Goal: Task Accomplishment & Management: Use online tool/utility

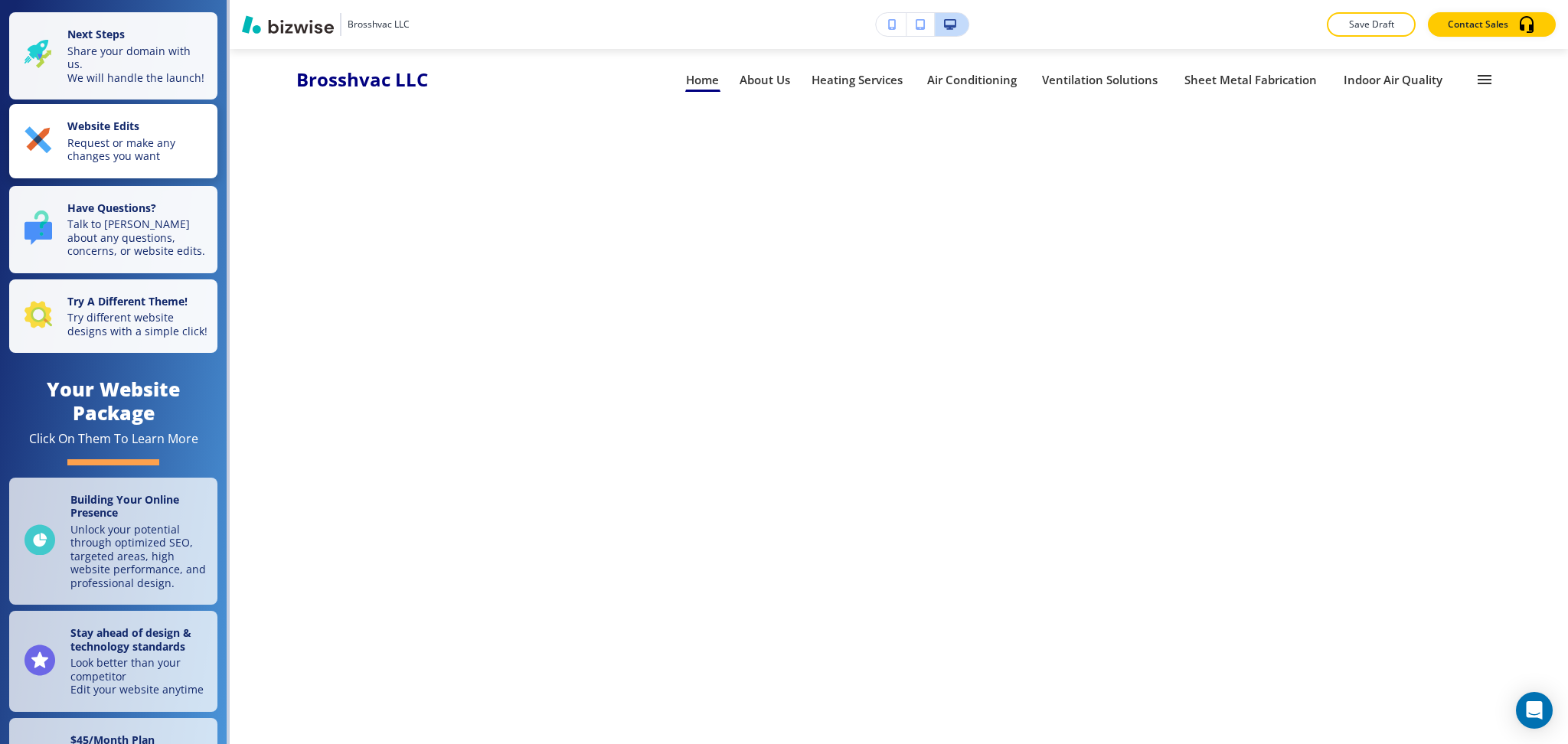
click at [137, 129] on button "Website Edits Request or make any changes you want" at bounding box center [113, 141] width 208 height 74
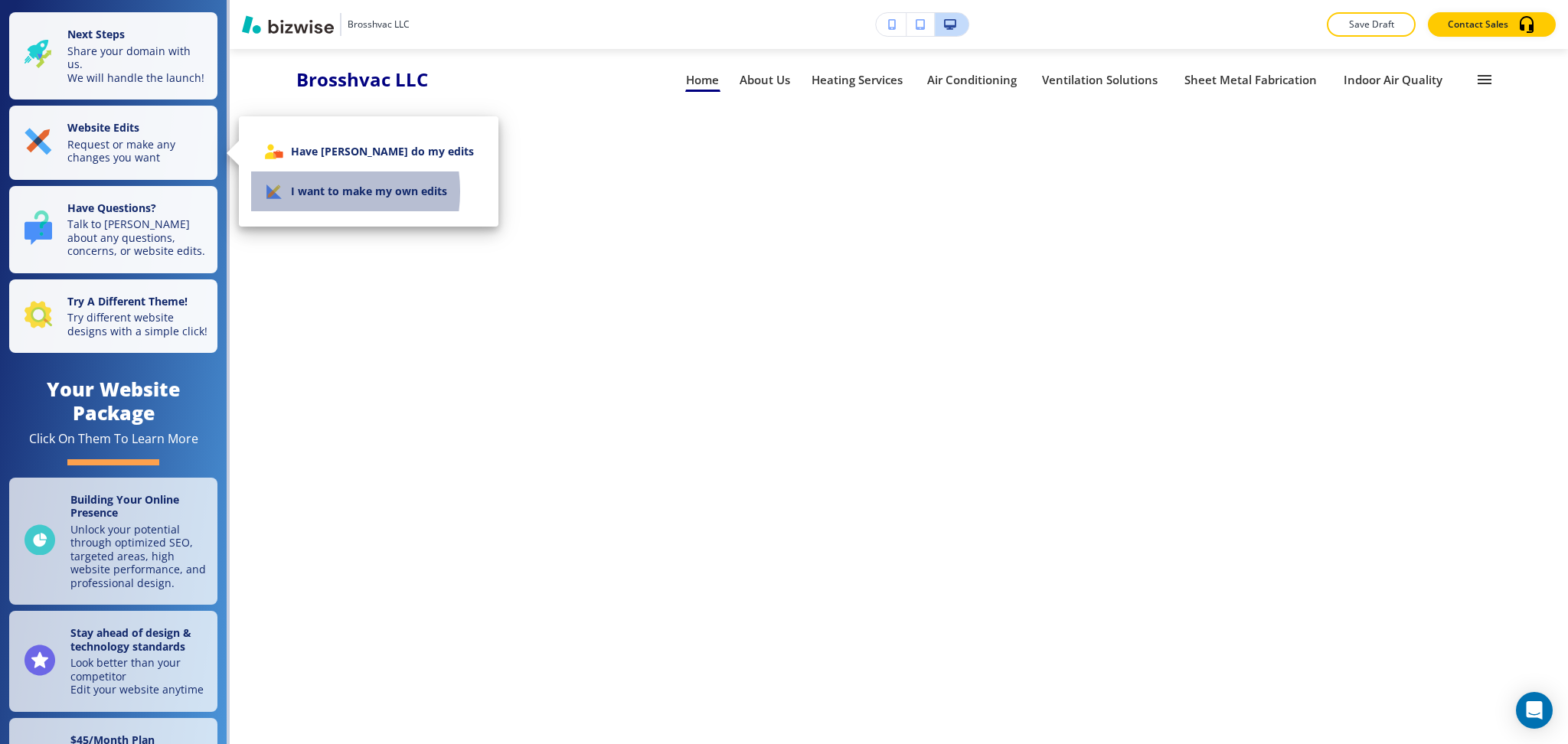
click at [307, 191] on li "I want to make my own edits" at bounding box center [368, 191] width 235 height 40
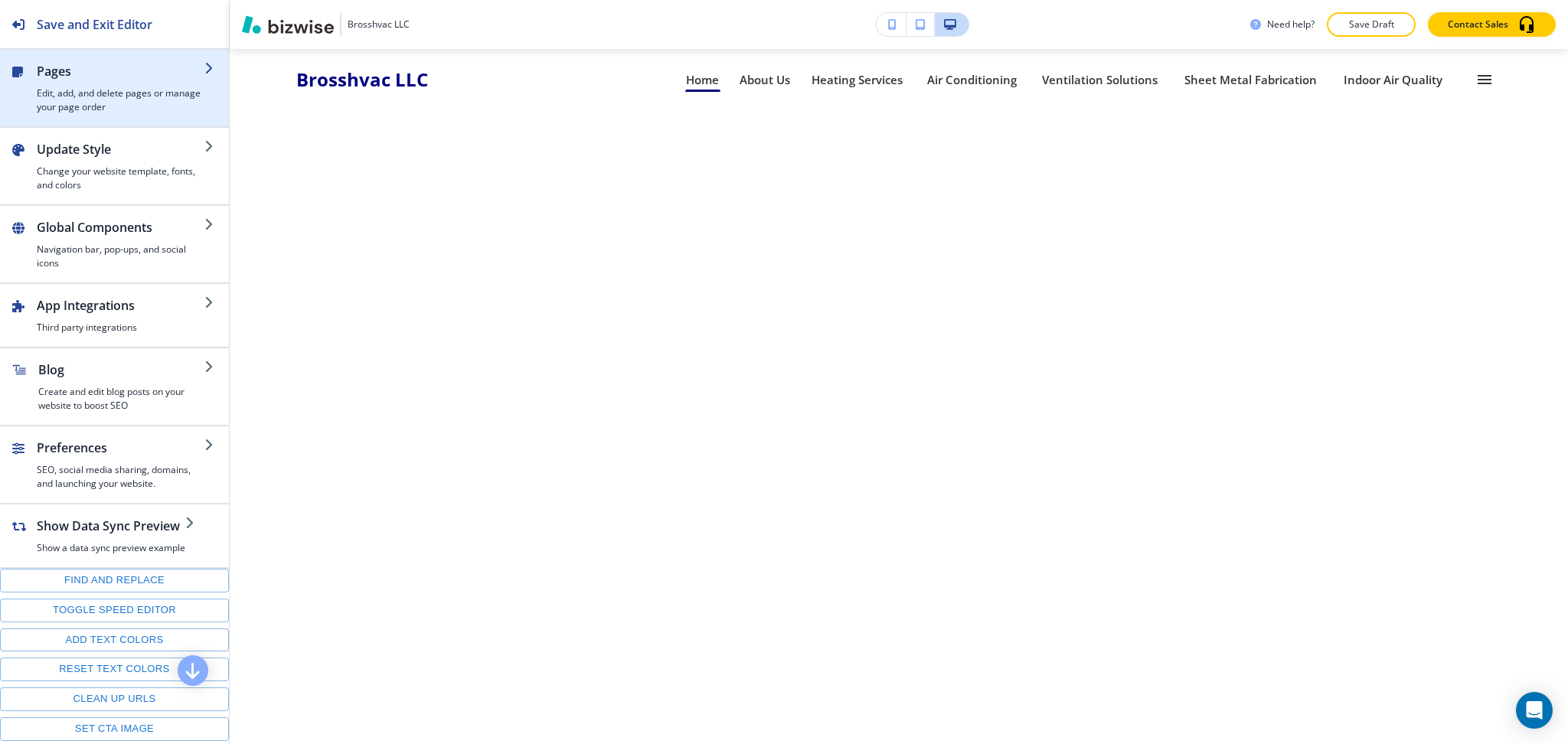
click at [104, 97] on h4 "Edit, add, and delete pages or manage your page order" at bounding box center [121, 100] width 168 height 27
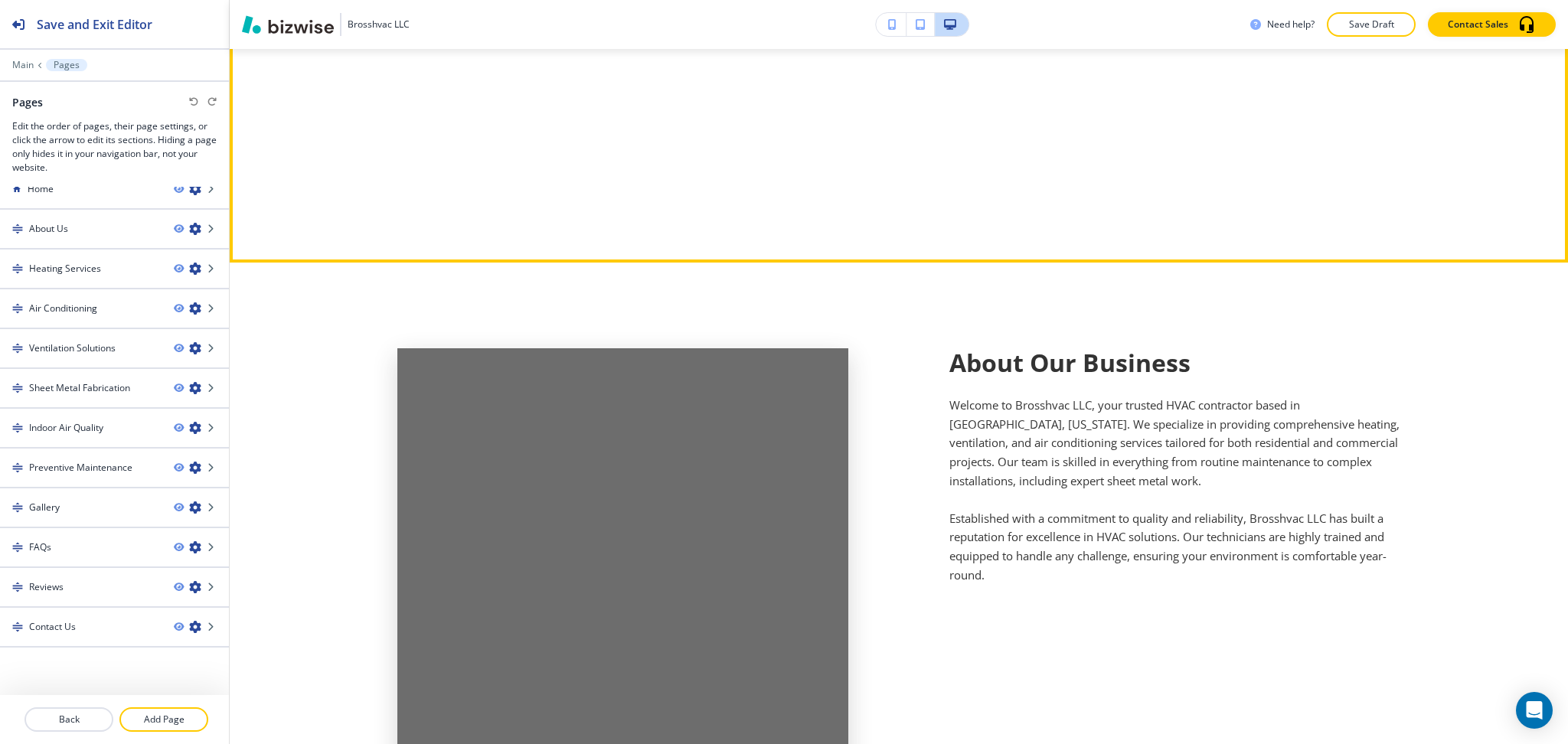
scroll to position [513, 0]
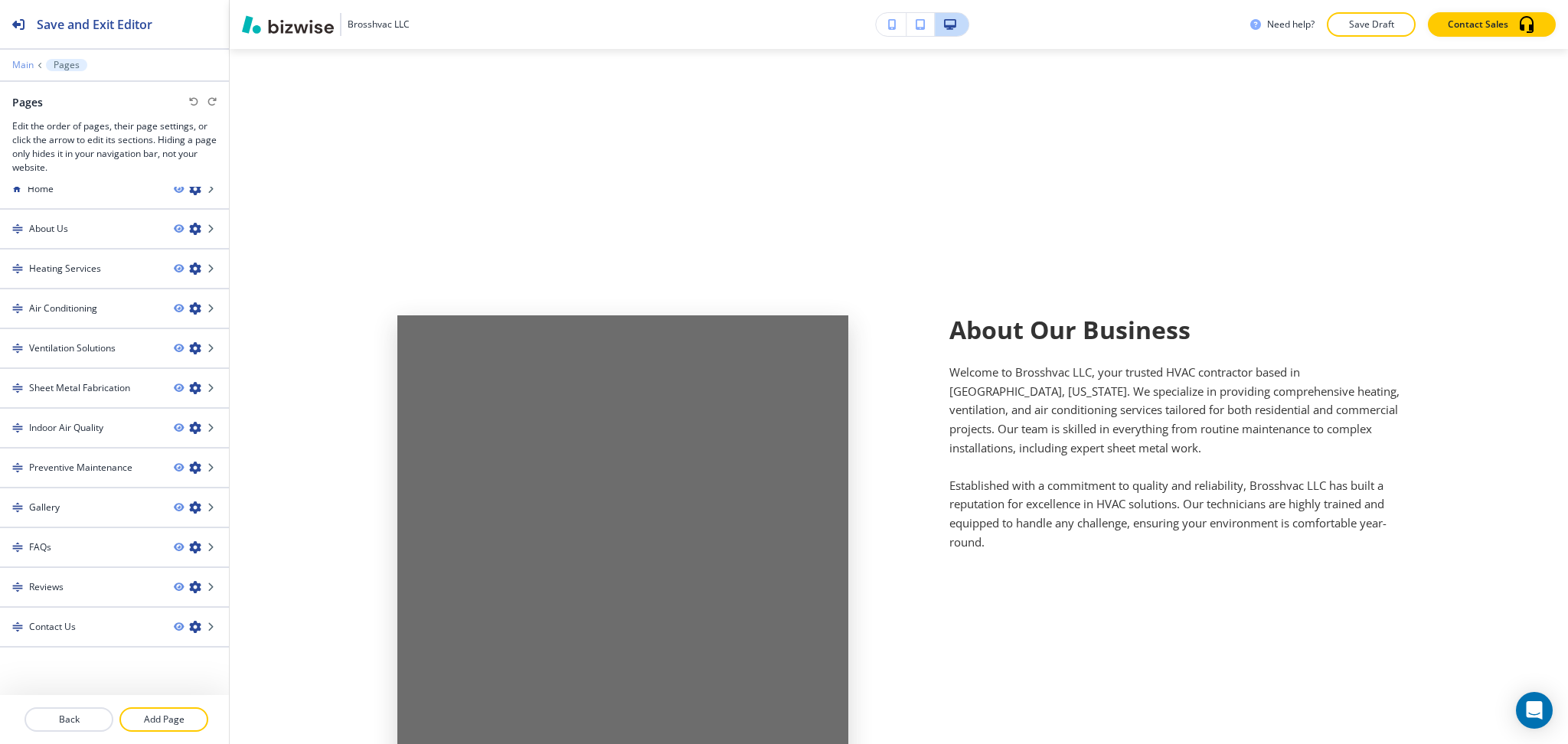
click at [22, 60] on p "Main" at bounding box center [23, 64] width 22 height 10
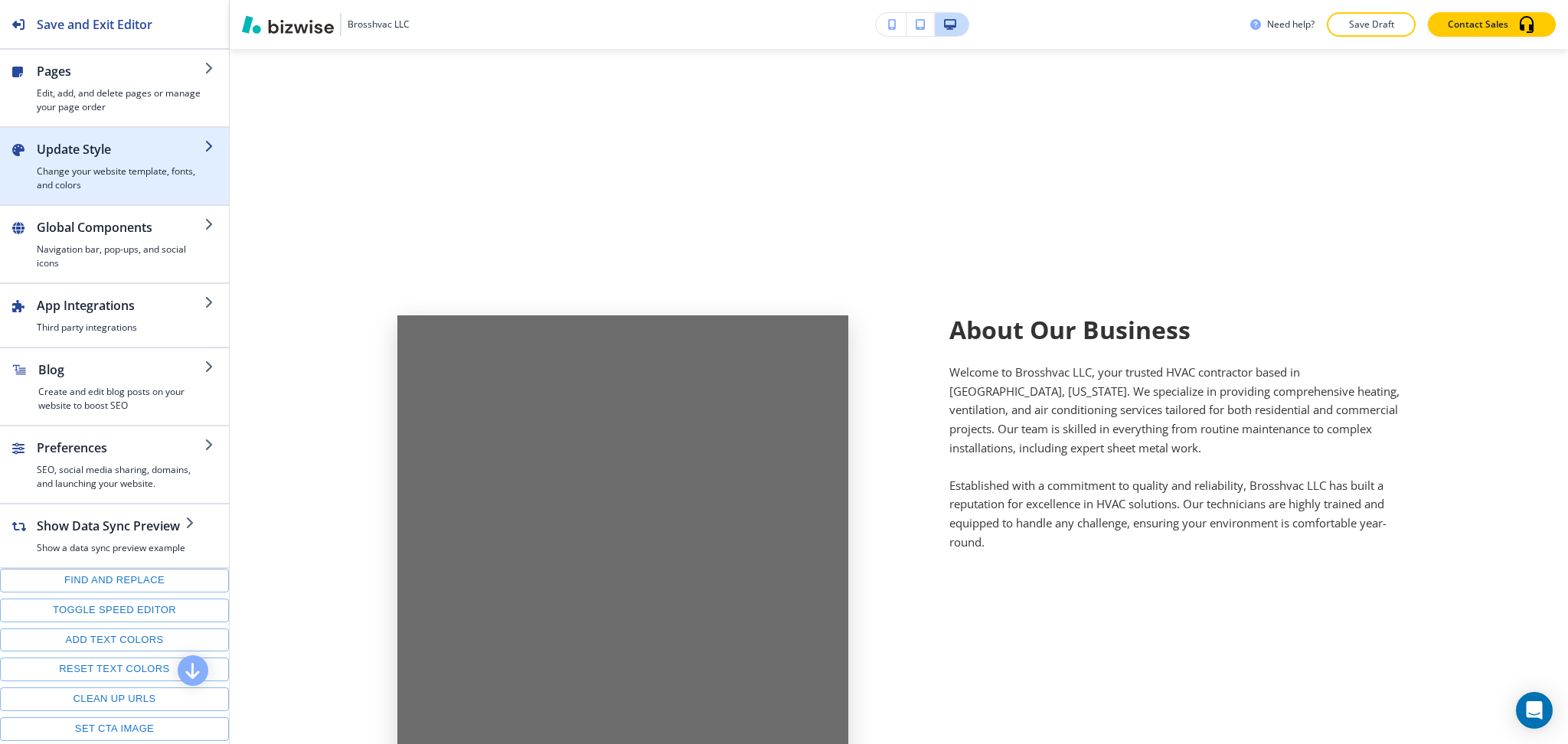
click at [64, 178] on h4 "Change your website template, fonts, and colors" at bounding box center [121, 178] width 168 height 27
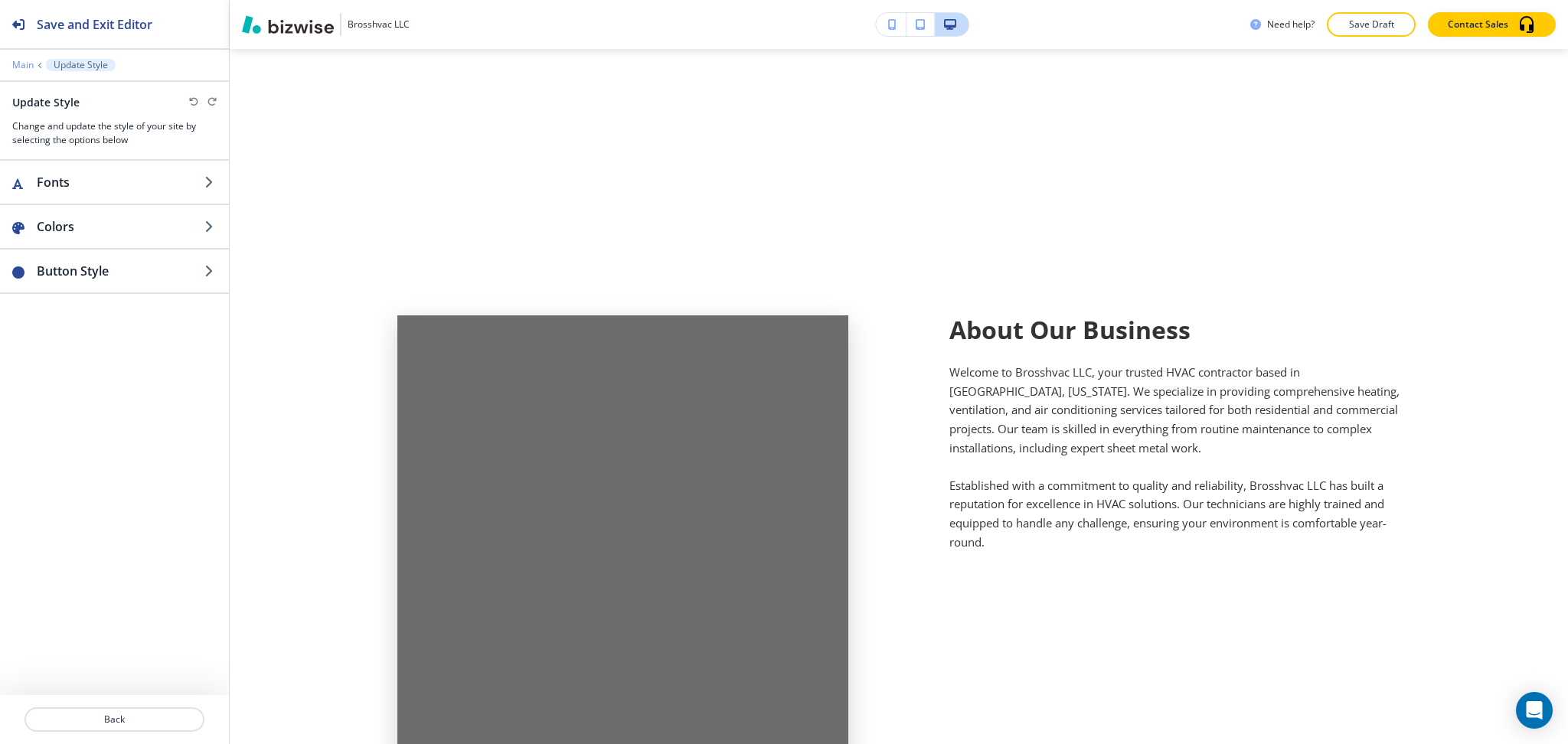
click at [23, 62] on p "Main" at bounding box center [23, 64] width 22 height 10
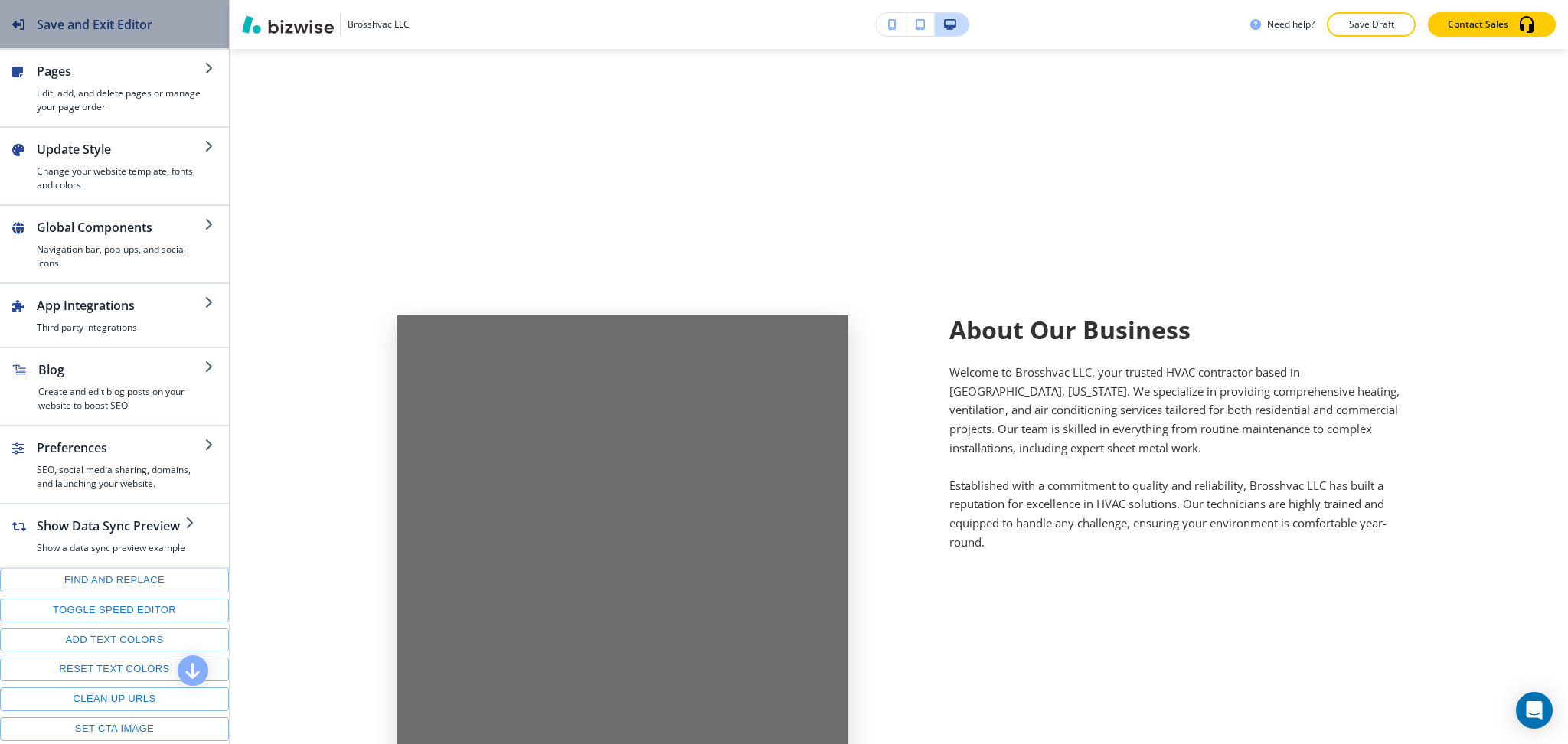
click at [99, 18] on h2 "Save and Exit Editor" at bounding box center [95, 24] width 116 height 18
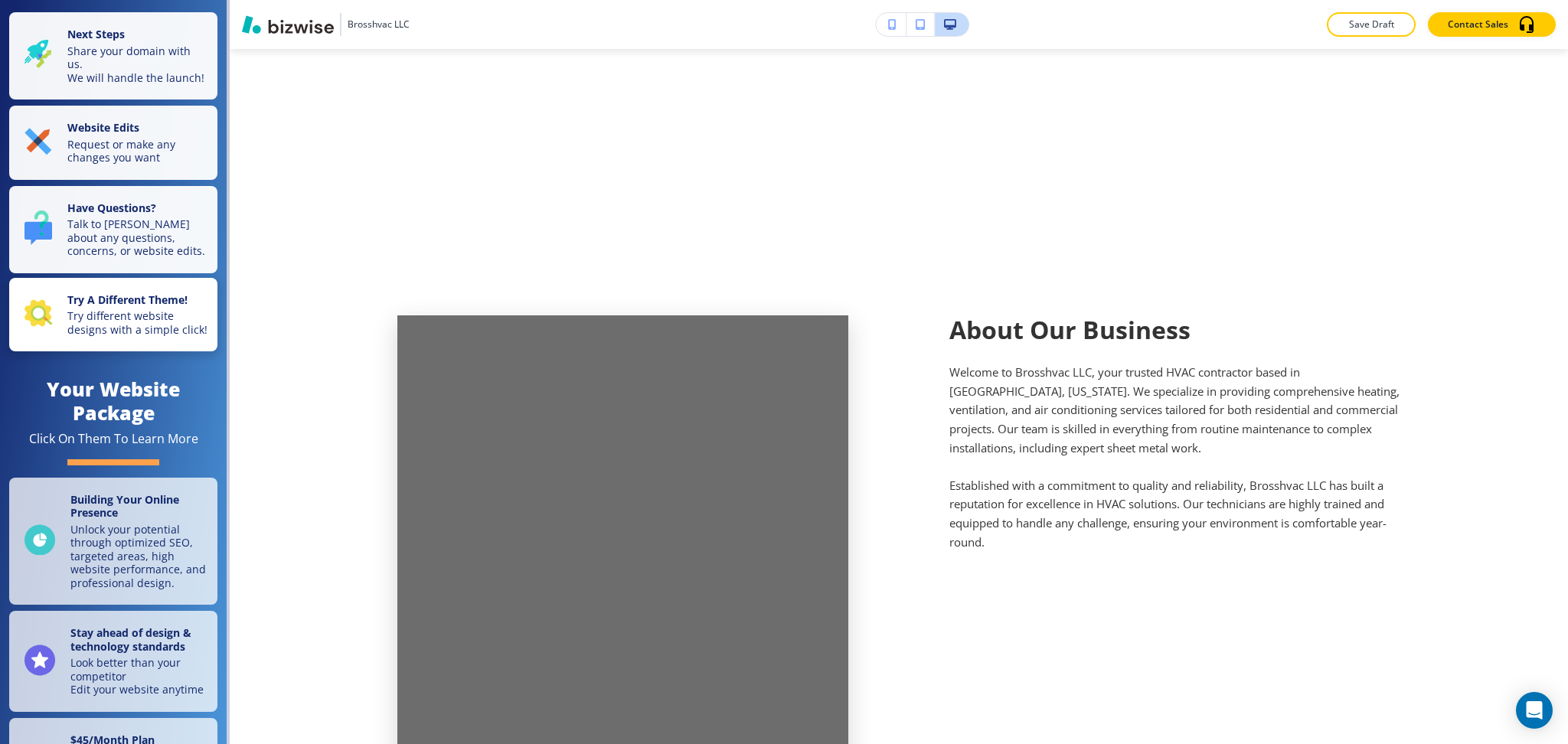
click at [113, 317] on p "Try different website designs with a simple click!" at bounding box center [137, 322] width 141 height 27
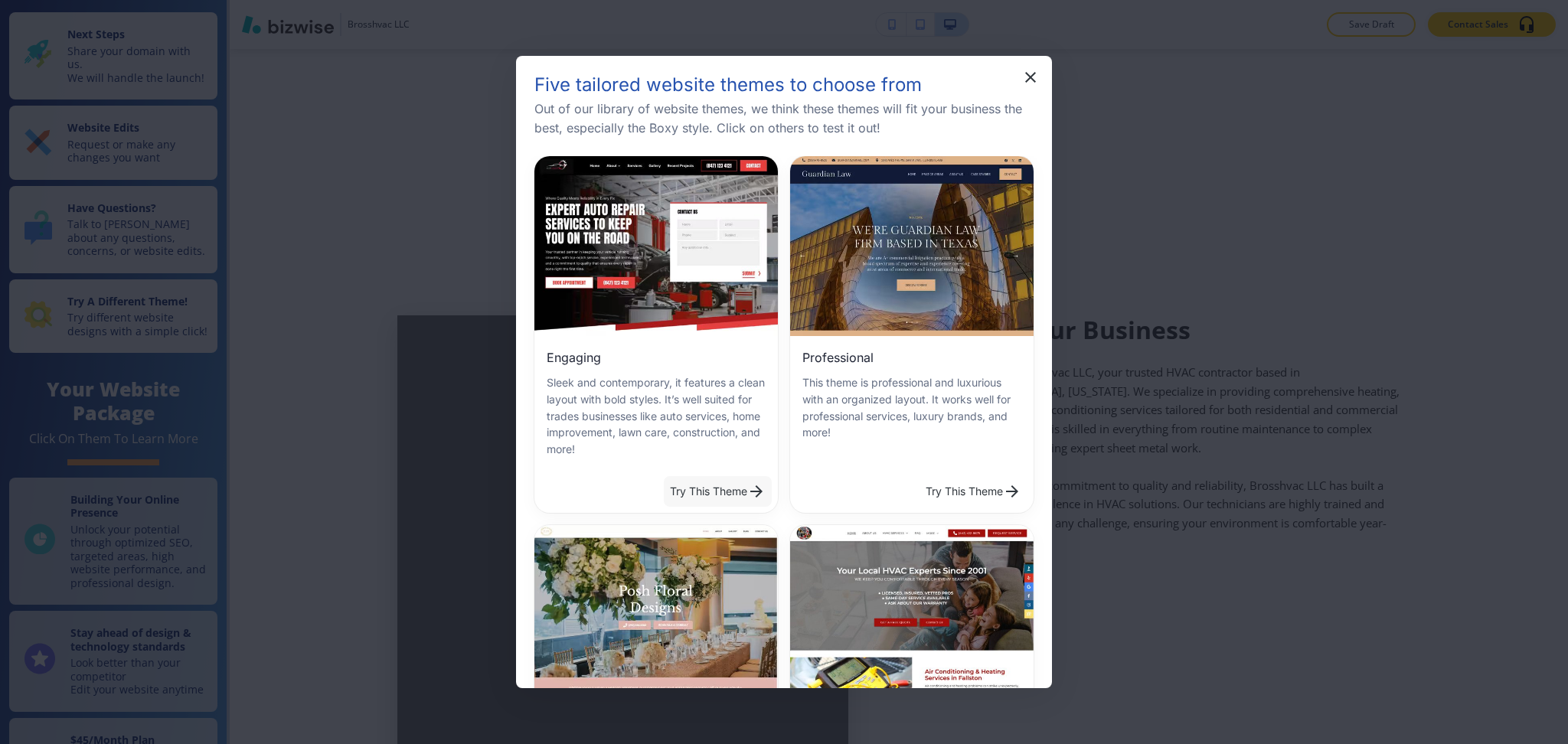
click at [703, 484] on button "Try This Theme" at bounding box center [718, 492] width 108 height 31
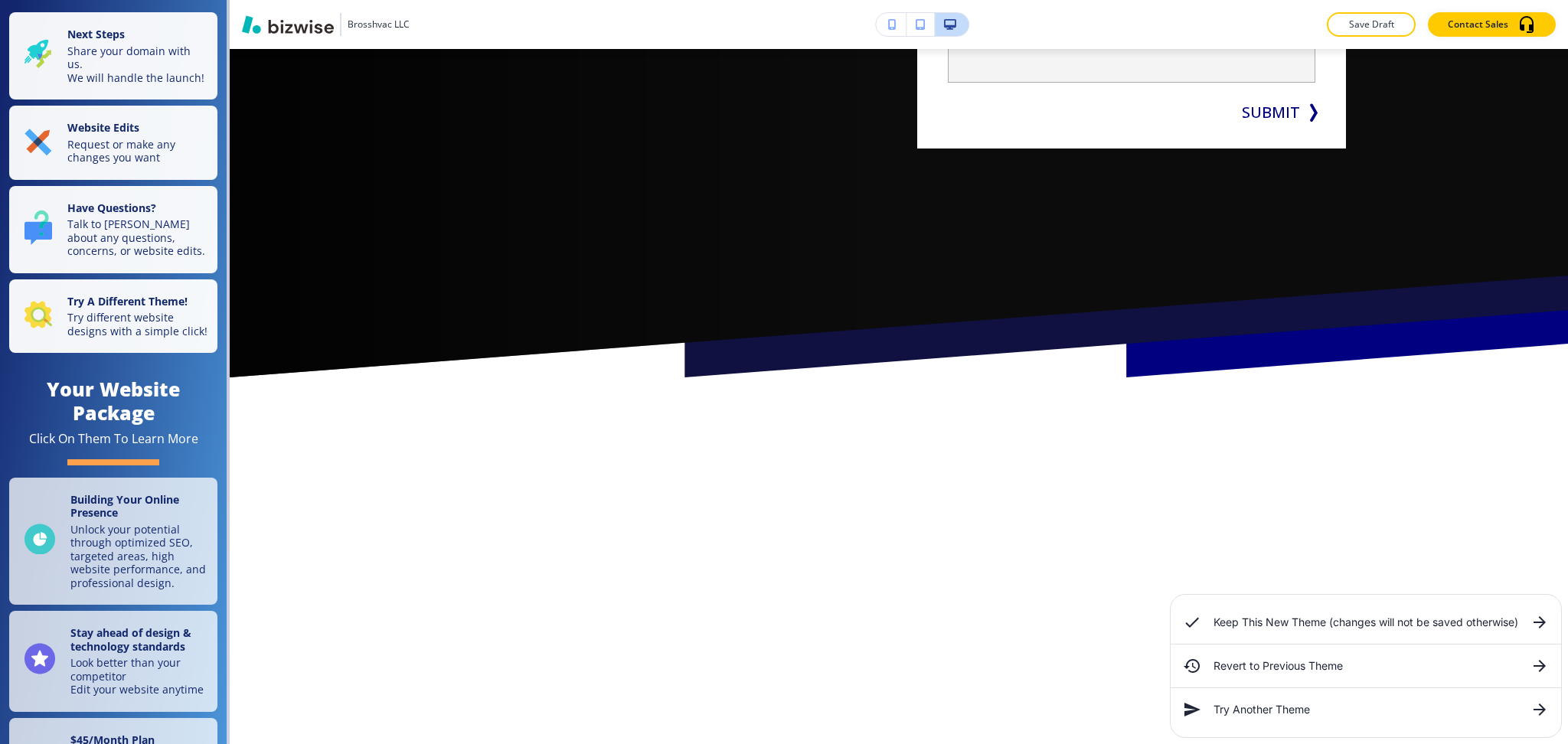
scroll to position [0, 0]
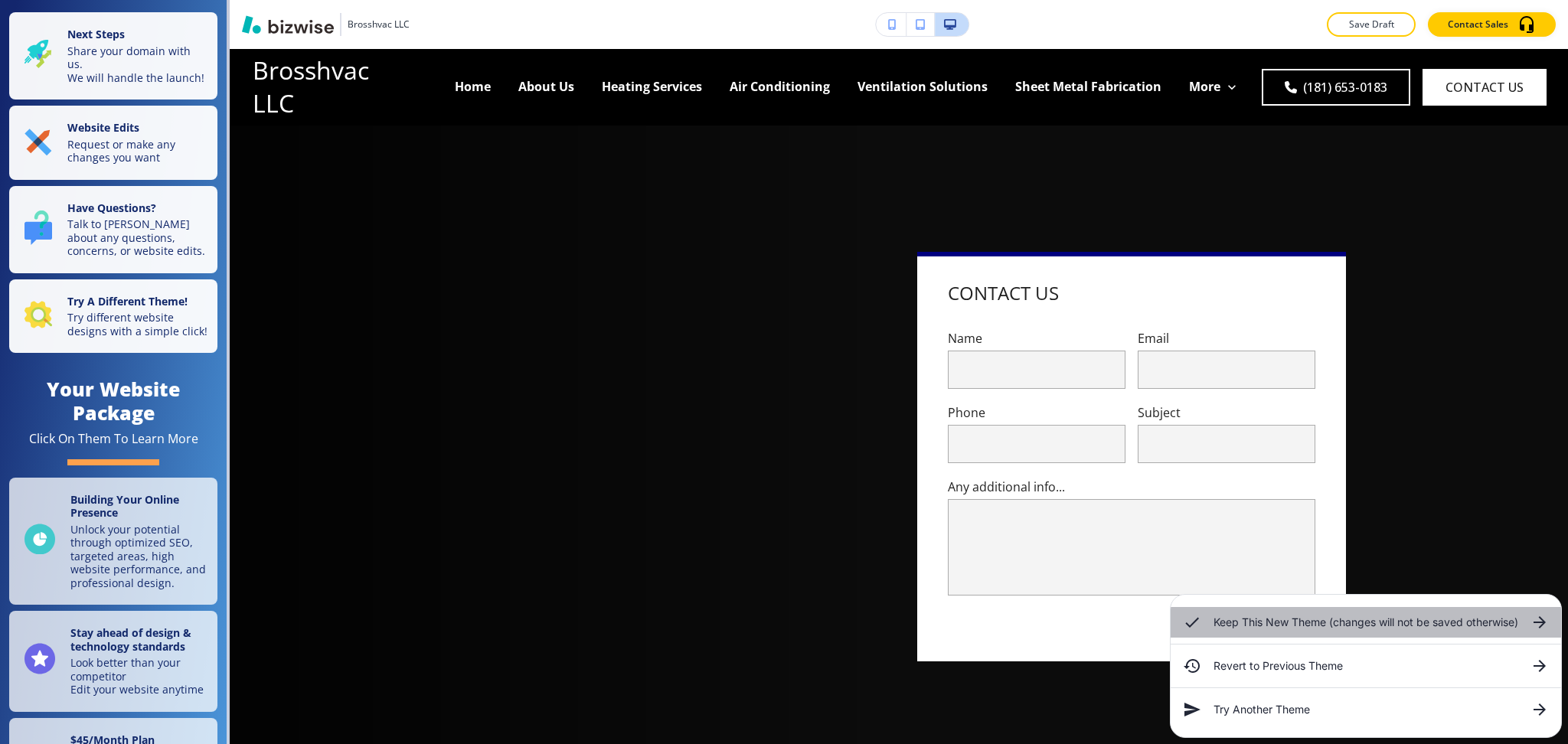
click at [1190, 623] on icon at bounding box center [1192, 622] width 18 height 18
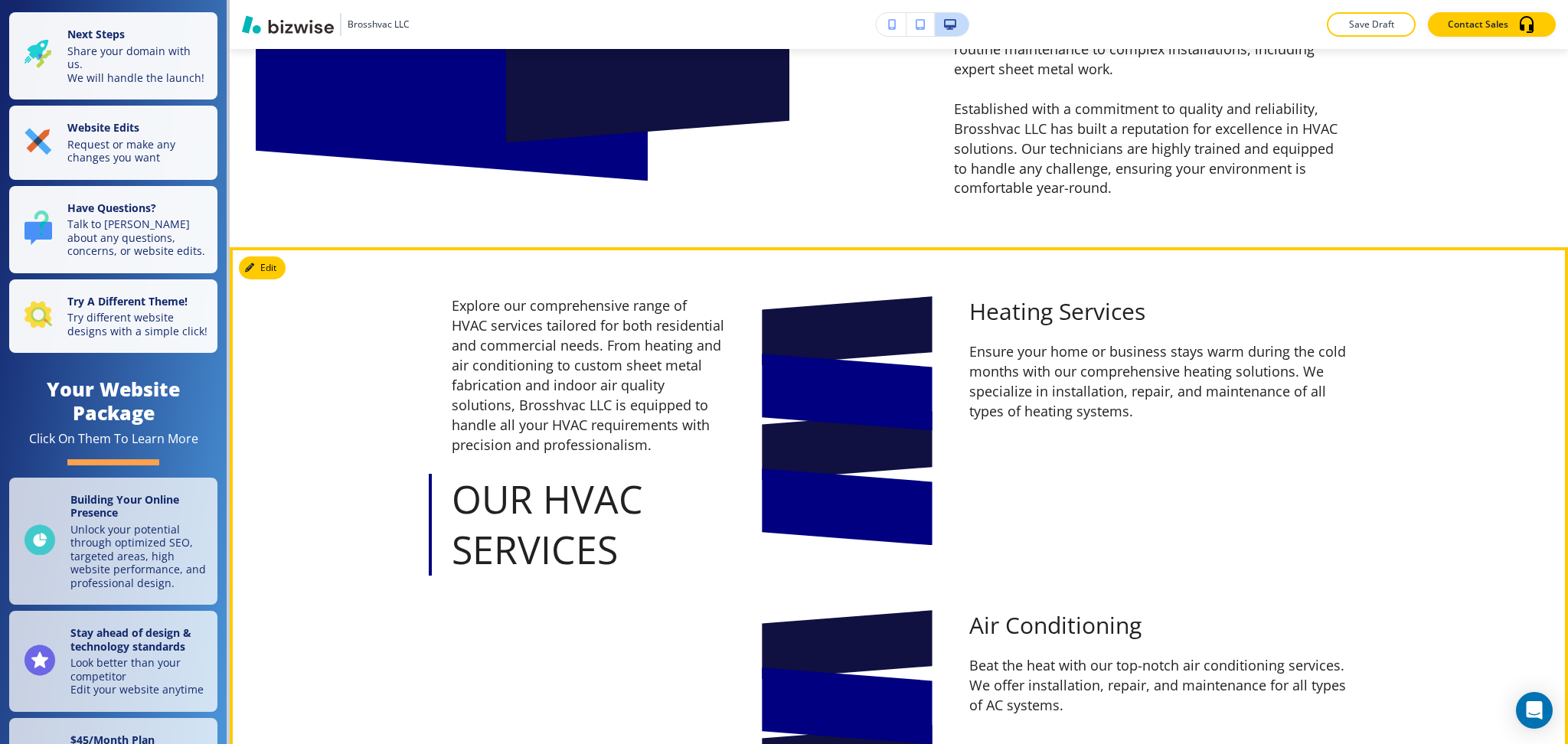
scroll to position [1158, 0]
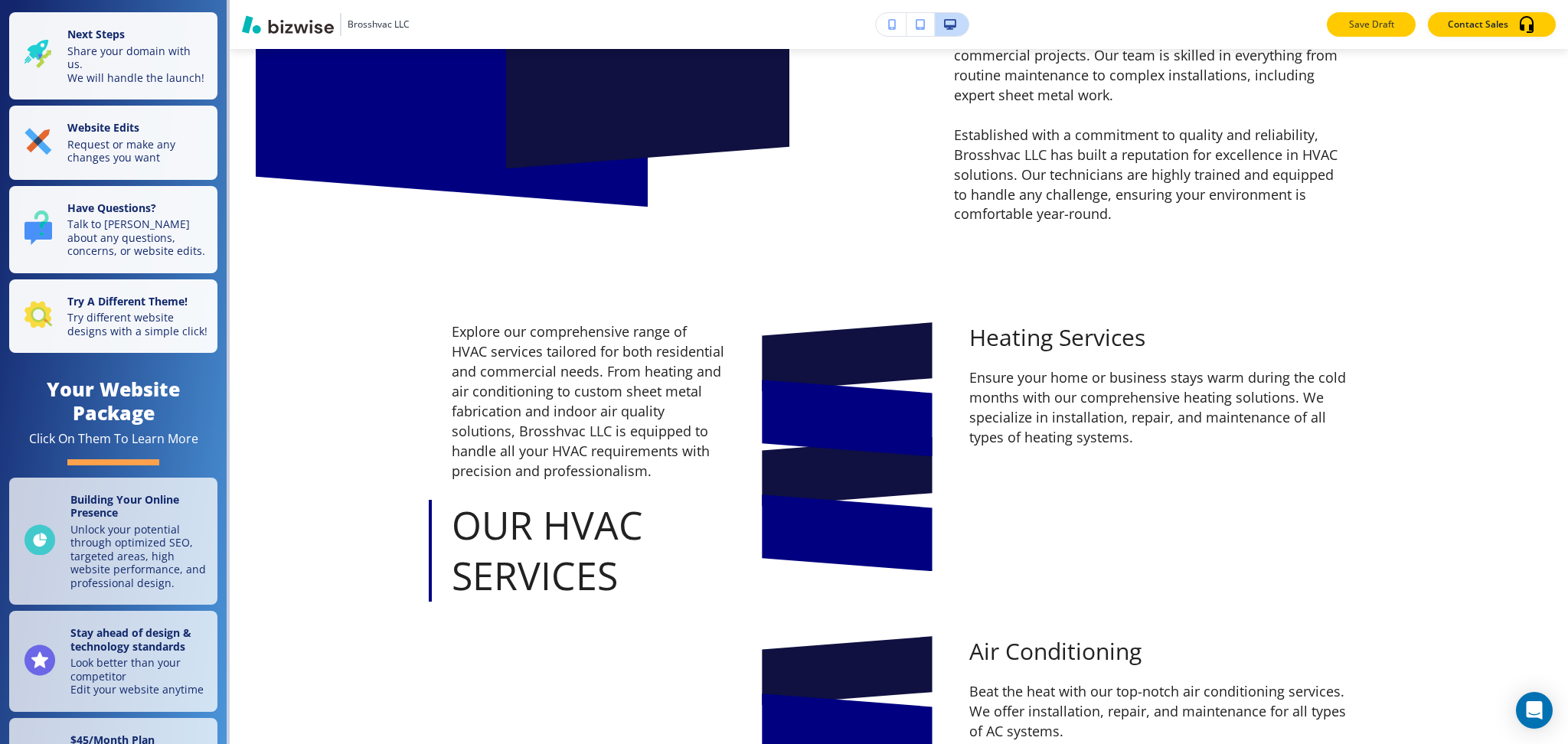
click at [1361, 26] on p "Save Draft" at bounding box center [1371, 24] width 49 height 14
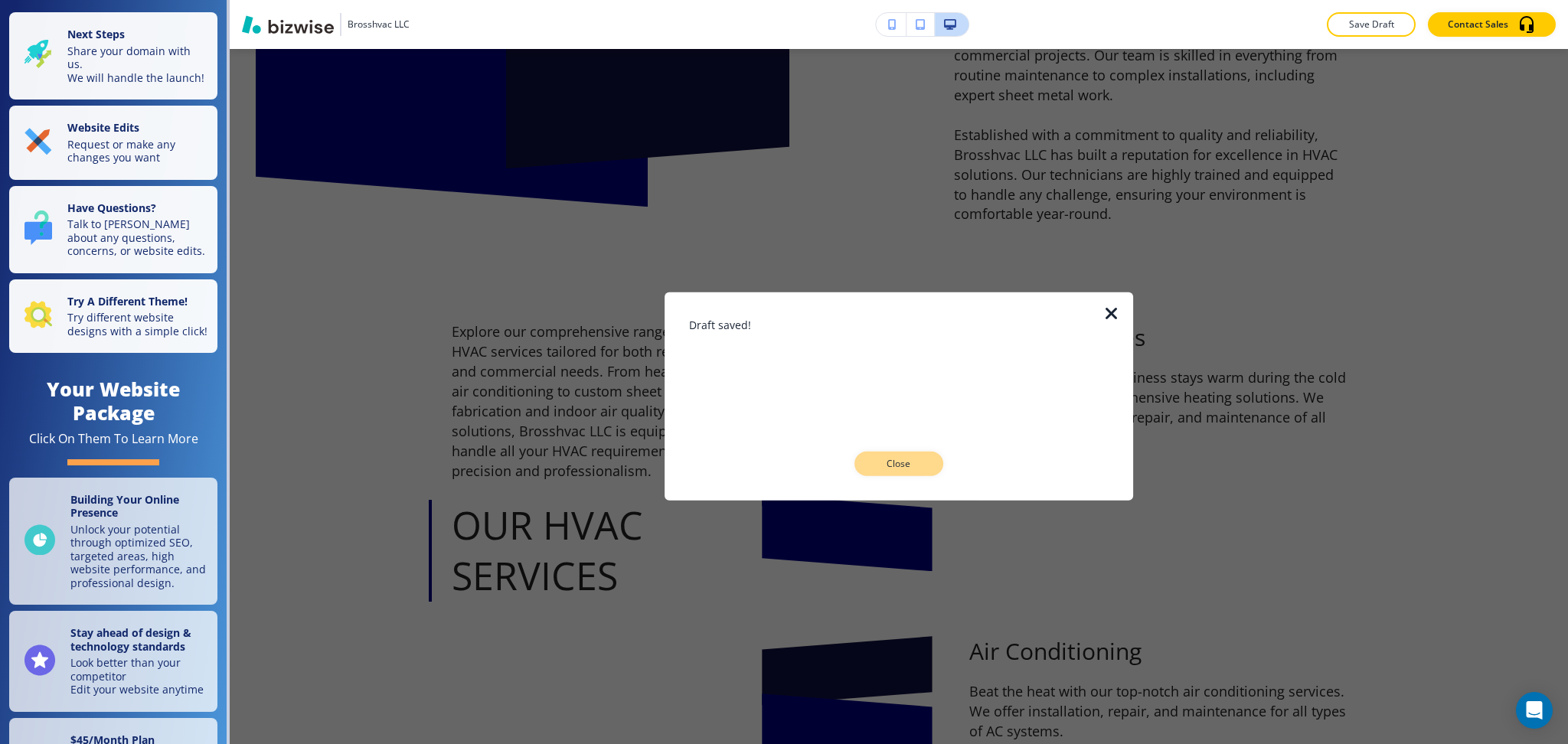
click at [890, 464] on p "Close" at bounding box center [899, 464] width 49 height 14
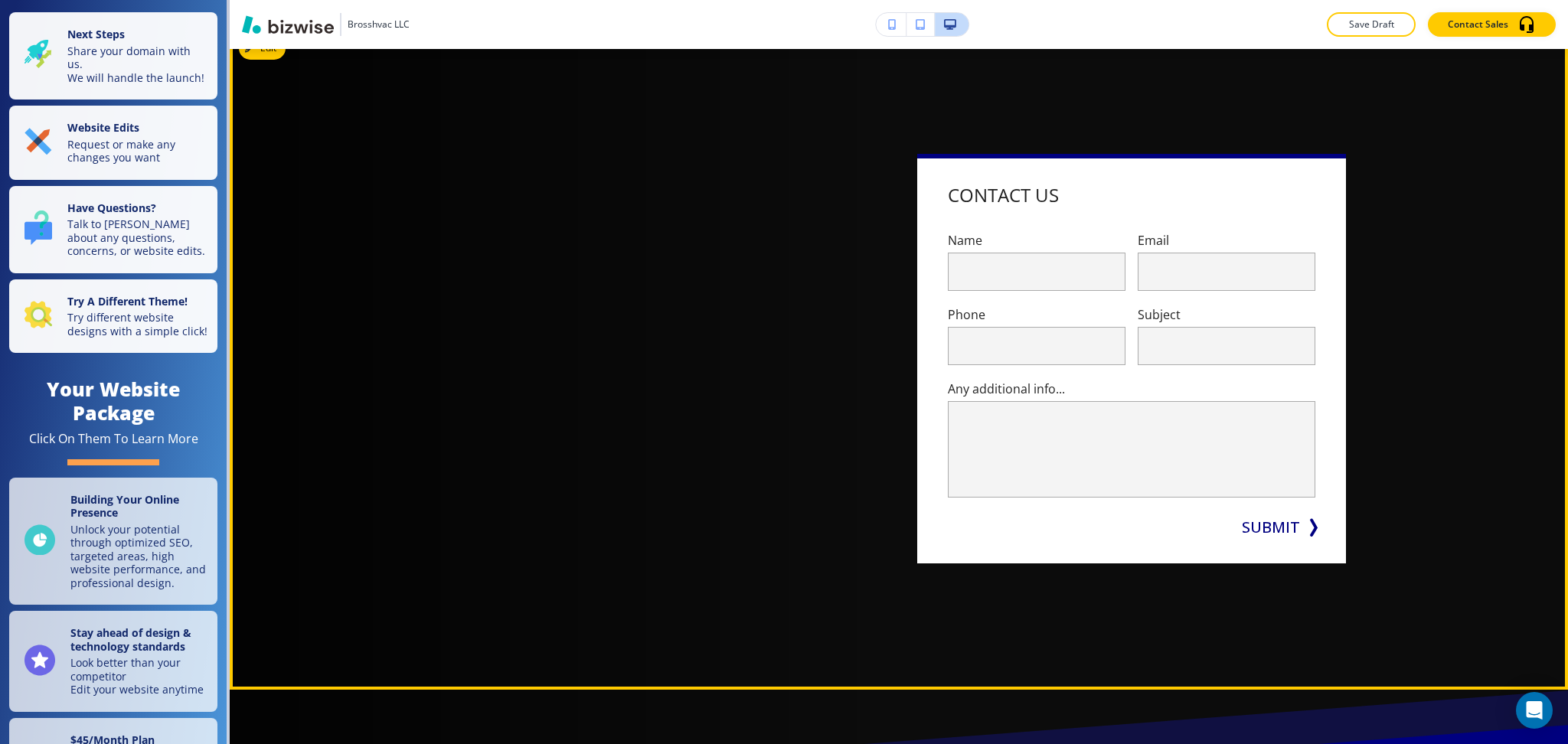
scroll to position [0, 0]
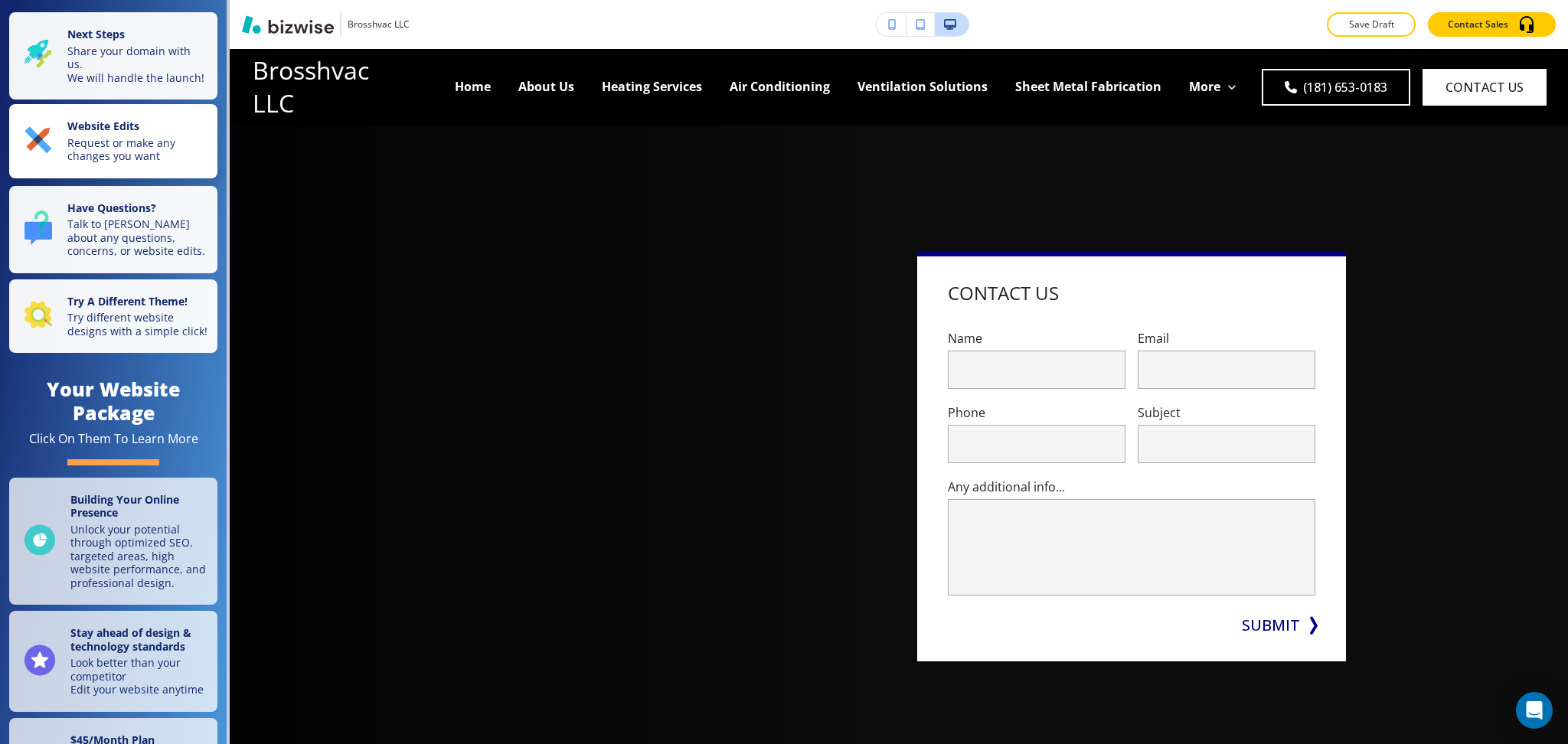
click at [145, 163] on p "Request or make any changes you want" at bounding box center [137, 149] width 141 height 27
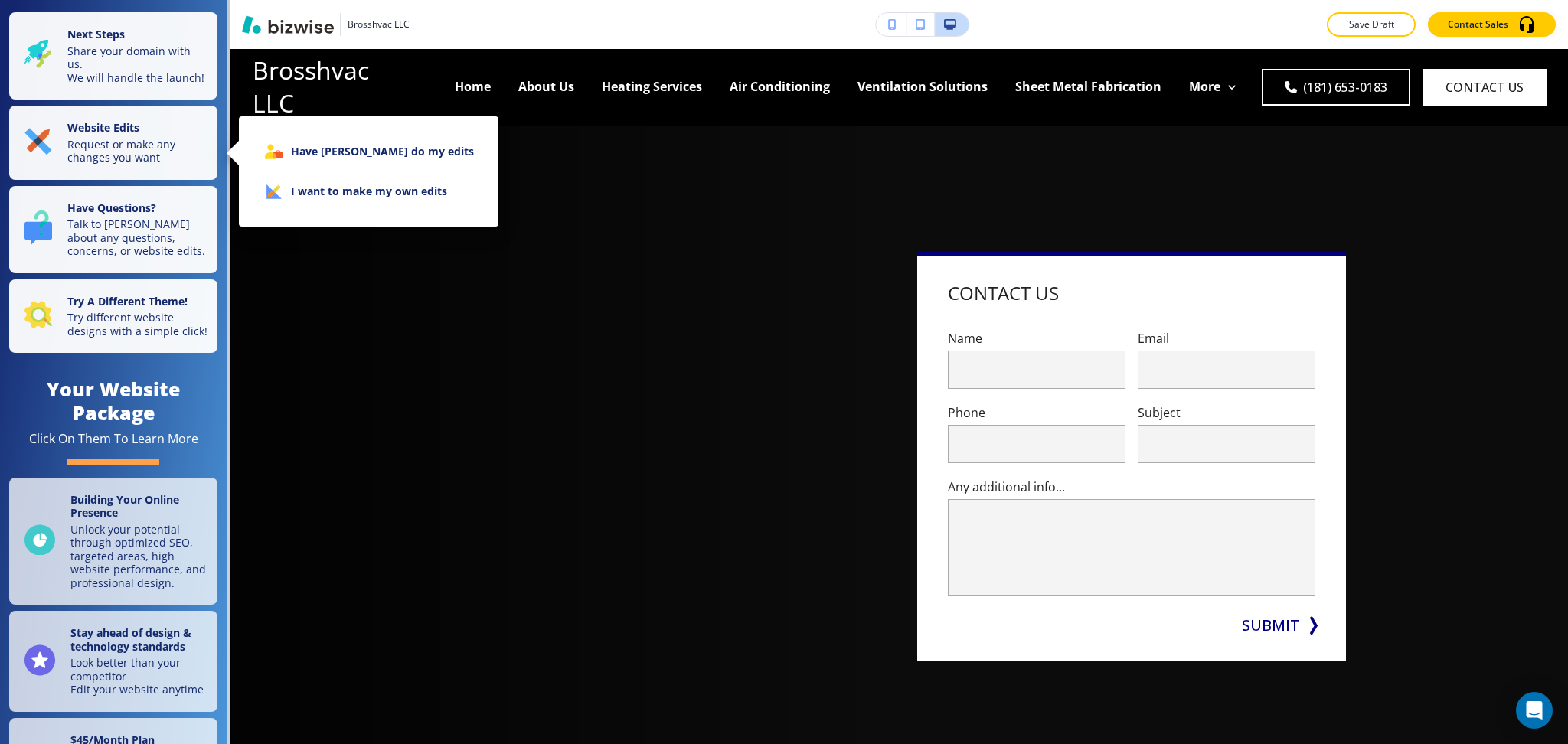
click at [556, 230] on div at bounding box center [784, 372] width 1568 height 744
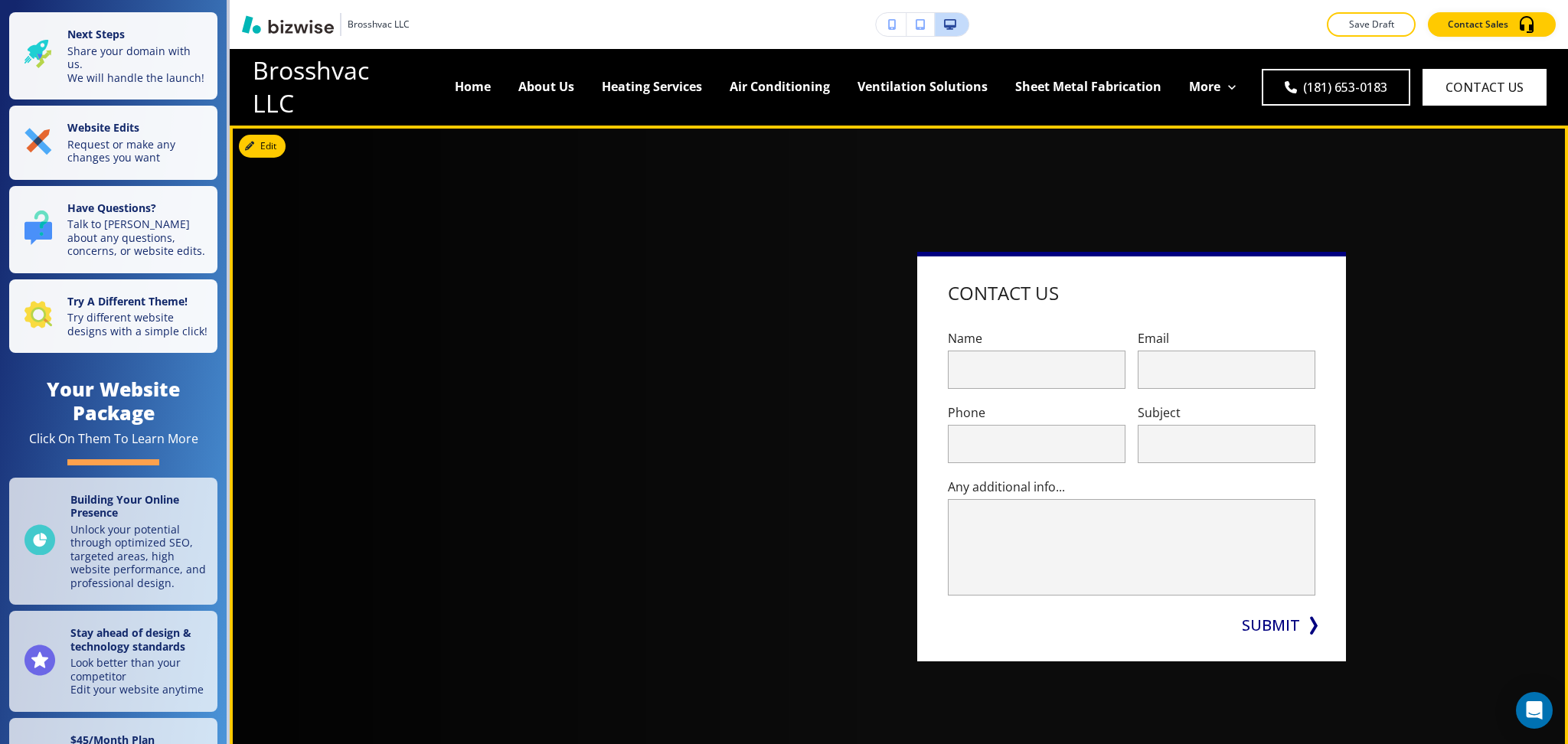
click at [823, 443] on div at bounding box center [665, 456] width 428 height 410
